Goal: Check status: Check status

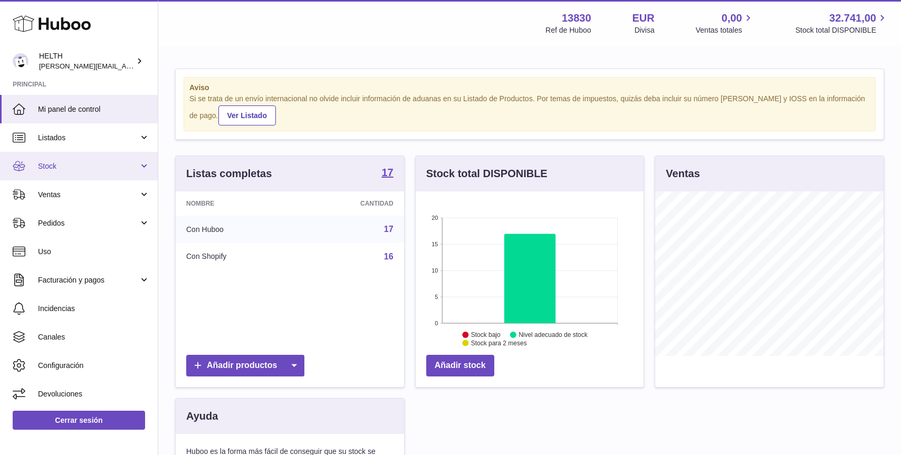
scroll to position [165, 228]
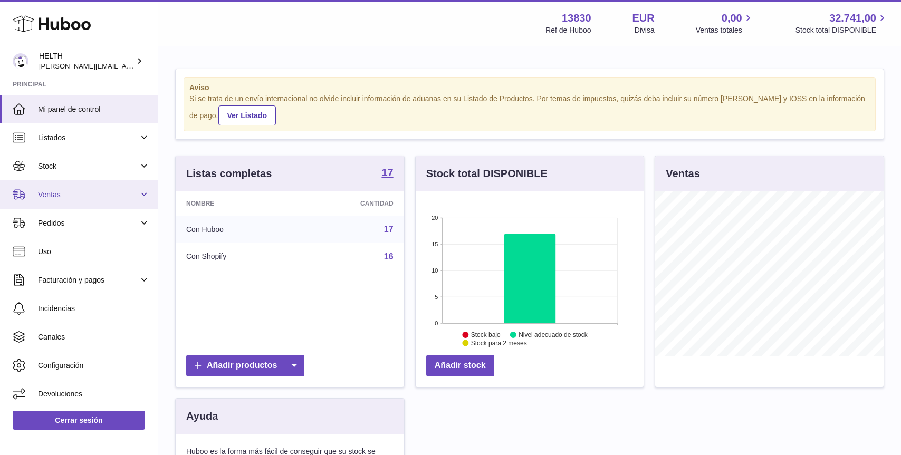
click at [98, 190] on span "Ventas" at bounding box center [88, 195] width 101 height 10
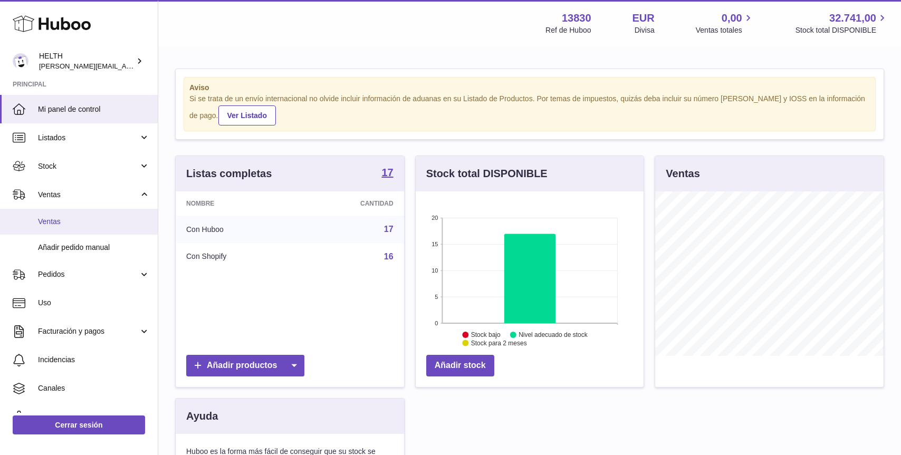
click at [93, 224] on span "Ventas" at bounding box center [94, 222] width 112 height 10
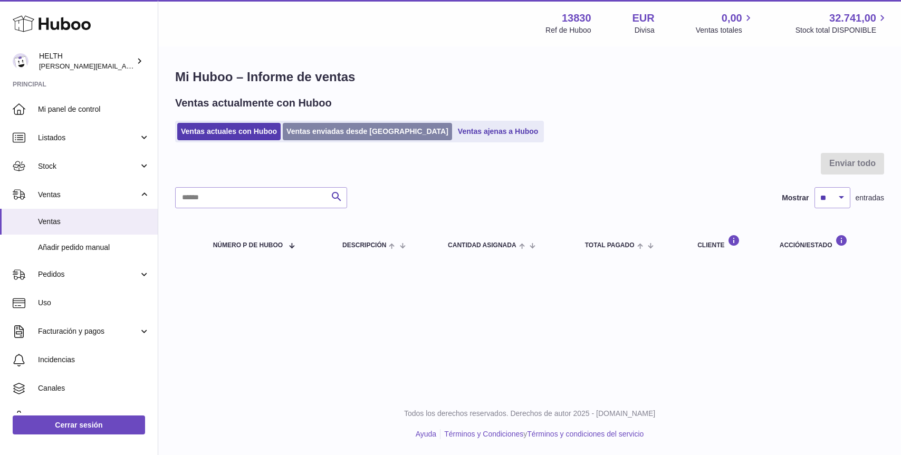
click at [327, 128] on link "Ventas enviadas desde Huboo" at bounding box center [367, 131] width 169 height 17
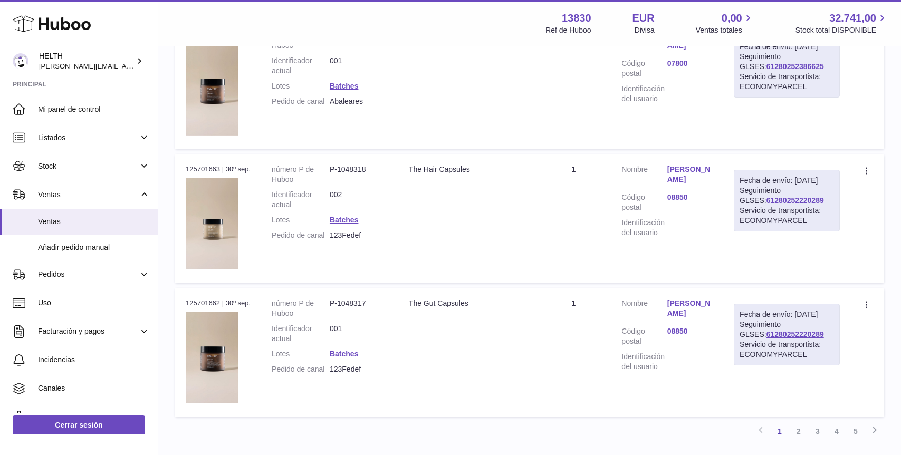
scroll to position [1177, 0]
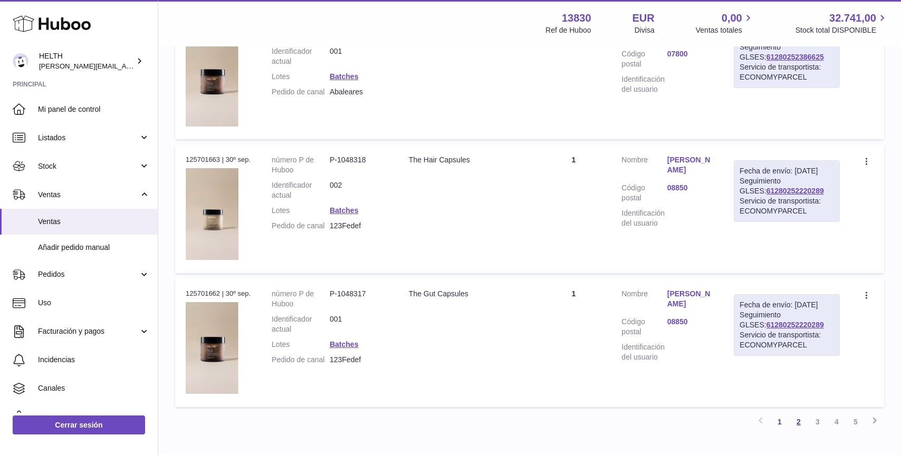
click at [800, 416] on link "2" at bounding box center [798, 421] width 19 height 19
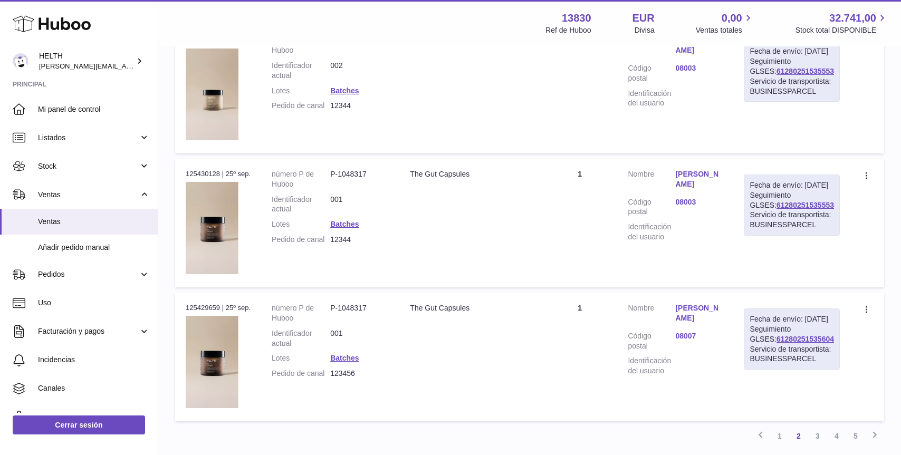
scroll to position [1161, 0]
click at [793, 344] on link "61280251535604" at bounding box center [804, 340] width 57 height 8
